Goal: Task Accomplishment & Management: Complete application form

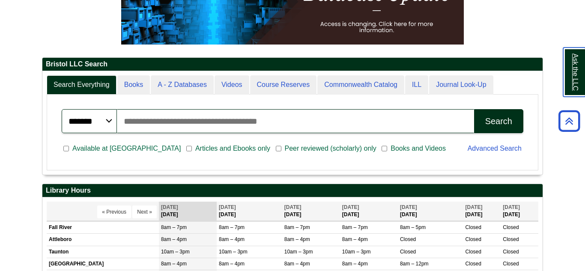
scroll to position [103, 500]
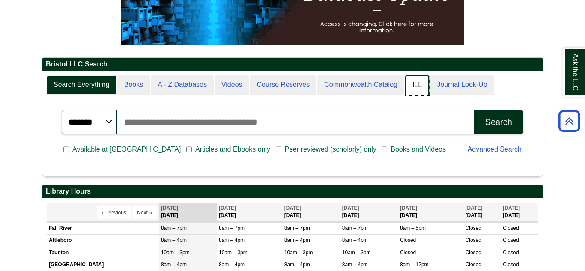
click at [421, 86] on link "ILL" at bounding box center [417, 85] width 24 height 20
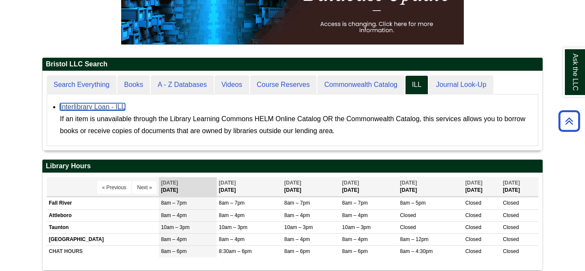
click at [93, 107] on link "Interlibrary Loan - ILL" at bounding box center [92, 106] width 65 height 7
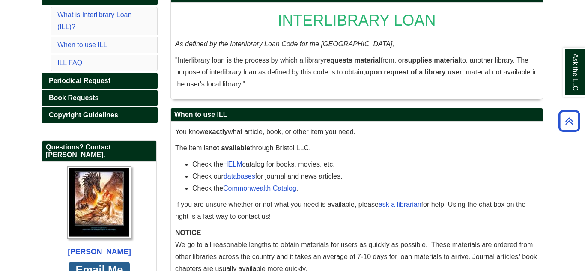
scroll to position [108, 0]
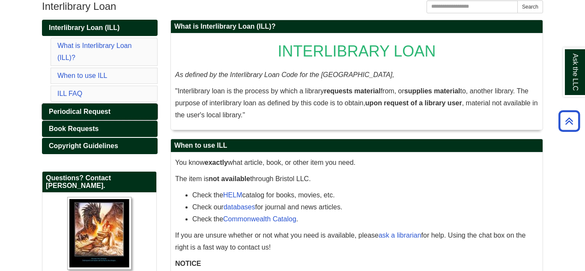
click at [88, 108] on span "Periodical Request" at bounding box center [80, 111] width 62 height 7
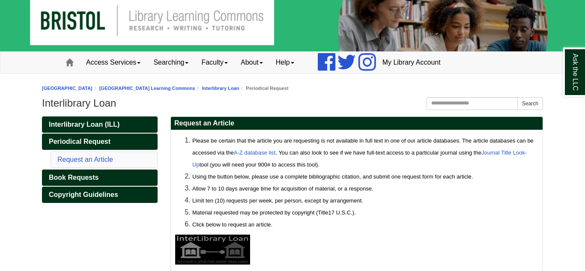
scroll to position [45, 0]
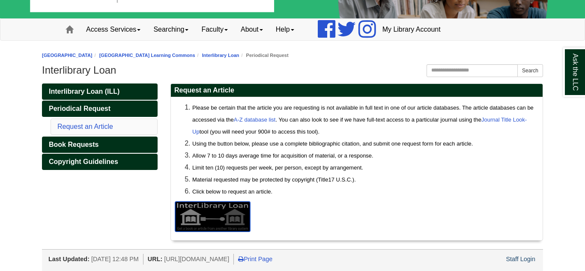
click at [203, 215] on img at bounding box center [212, 217] width 75 height 30
